Goal: Find specific page/section: Find specific page/section

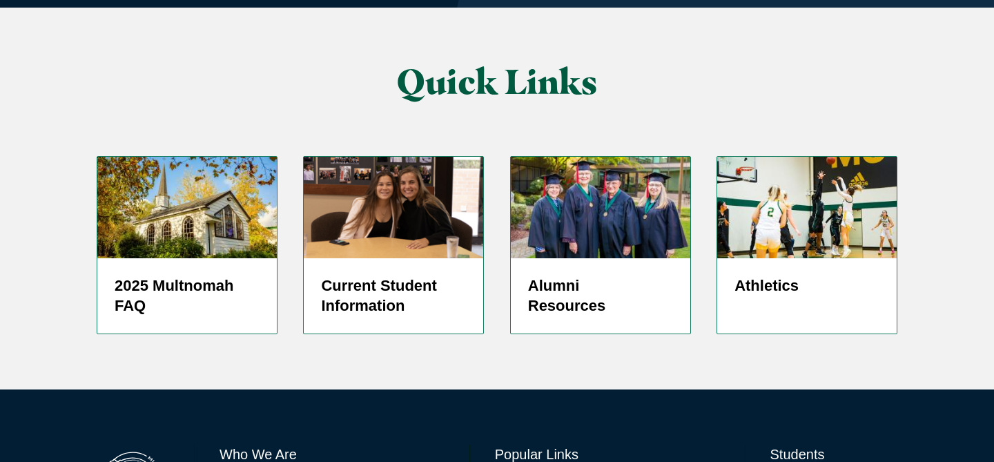
scroll to position [3435, 0]
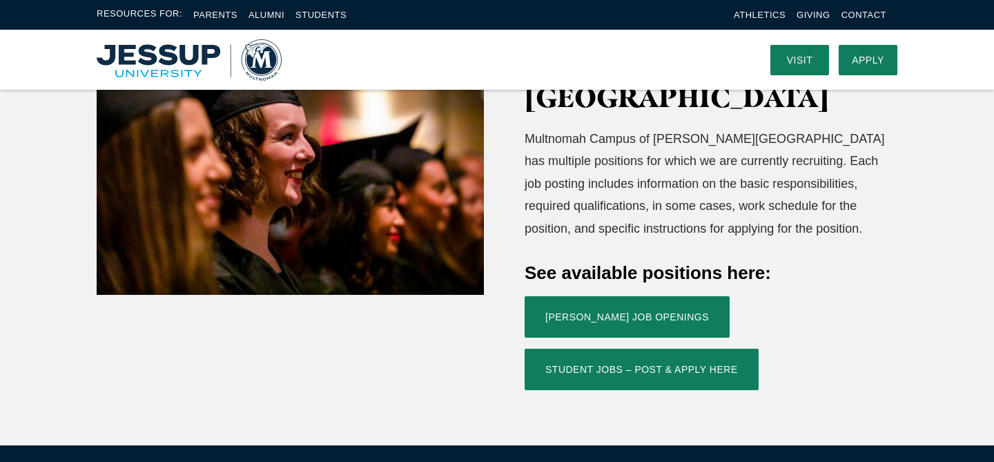
scroll to position [435, 0]
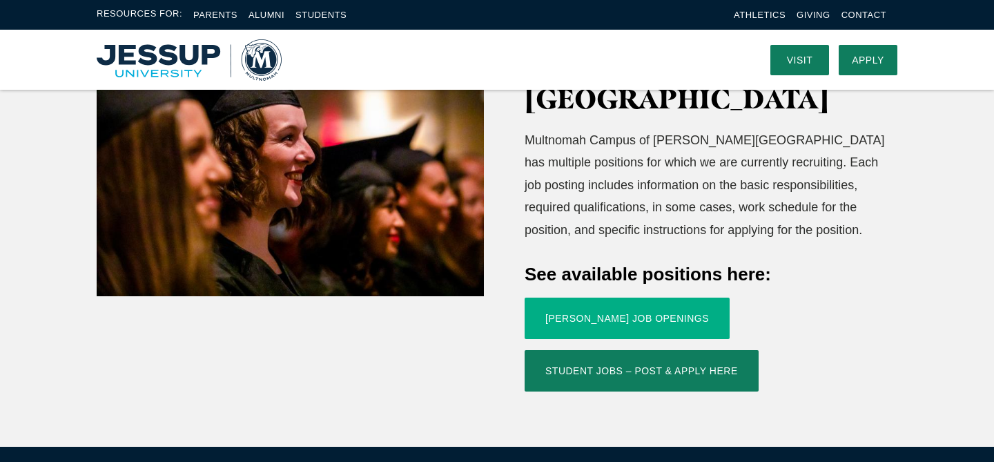
click at [551, 297] on link "Jessup Job Openings" at bounding box center [626, 317] width 205 height 41
